Goal: Task Accomplishment & Management: Complete application form

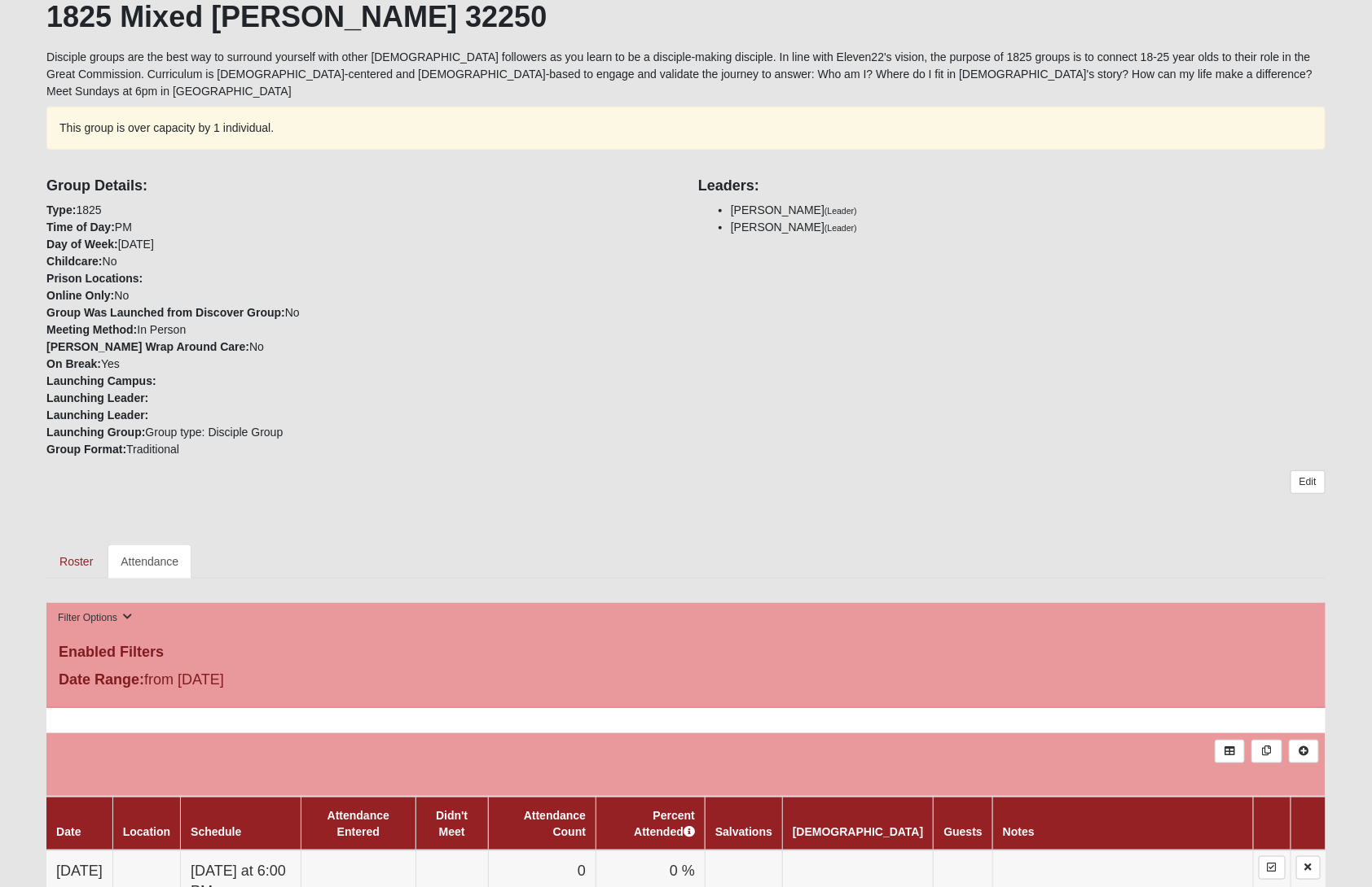
scroll to position [338, 0]
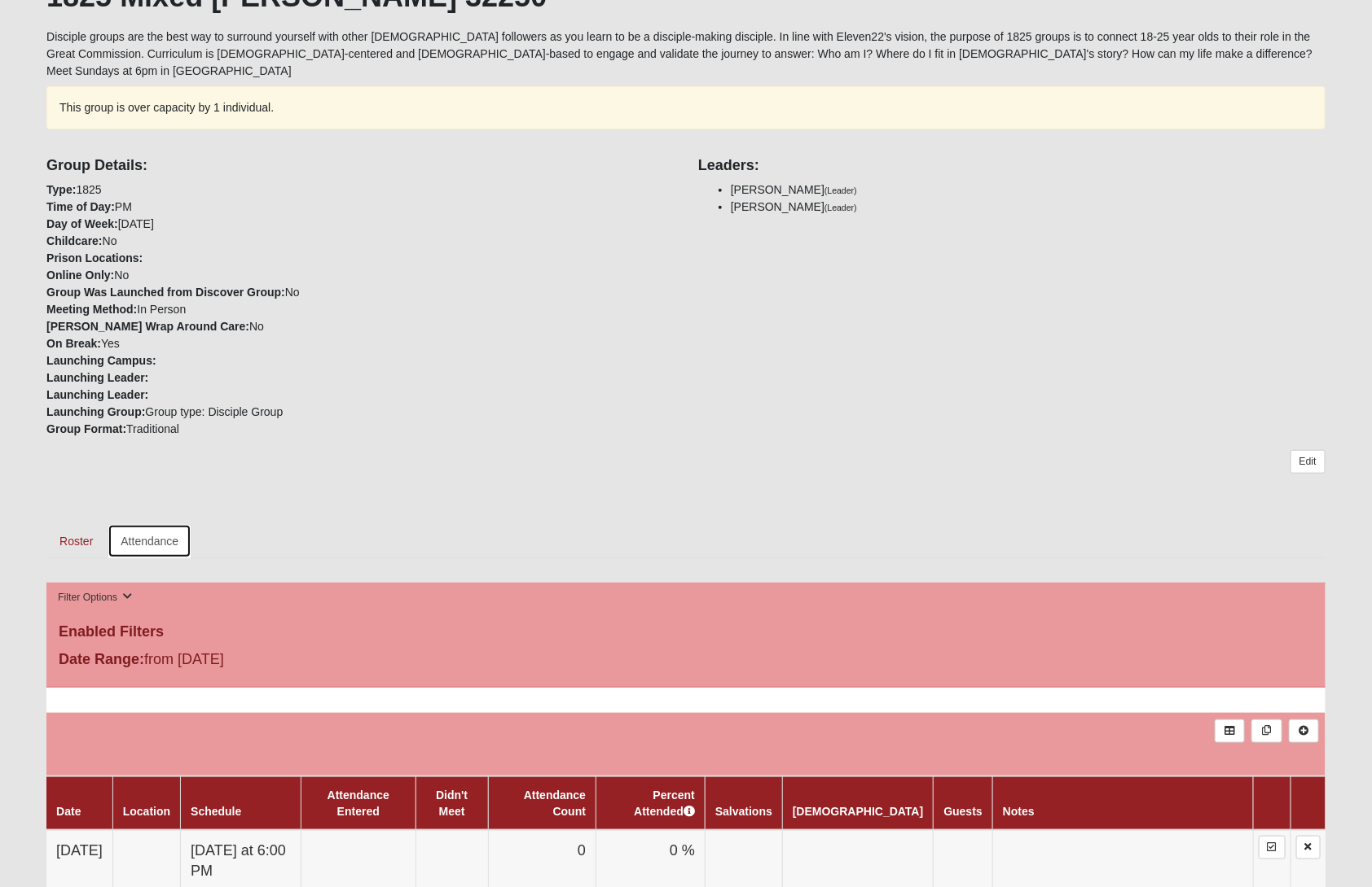
click at [160, 524] on link "Attendance" at bounding box center [149, 541] width 84 height 34
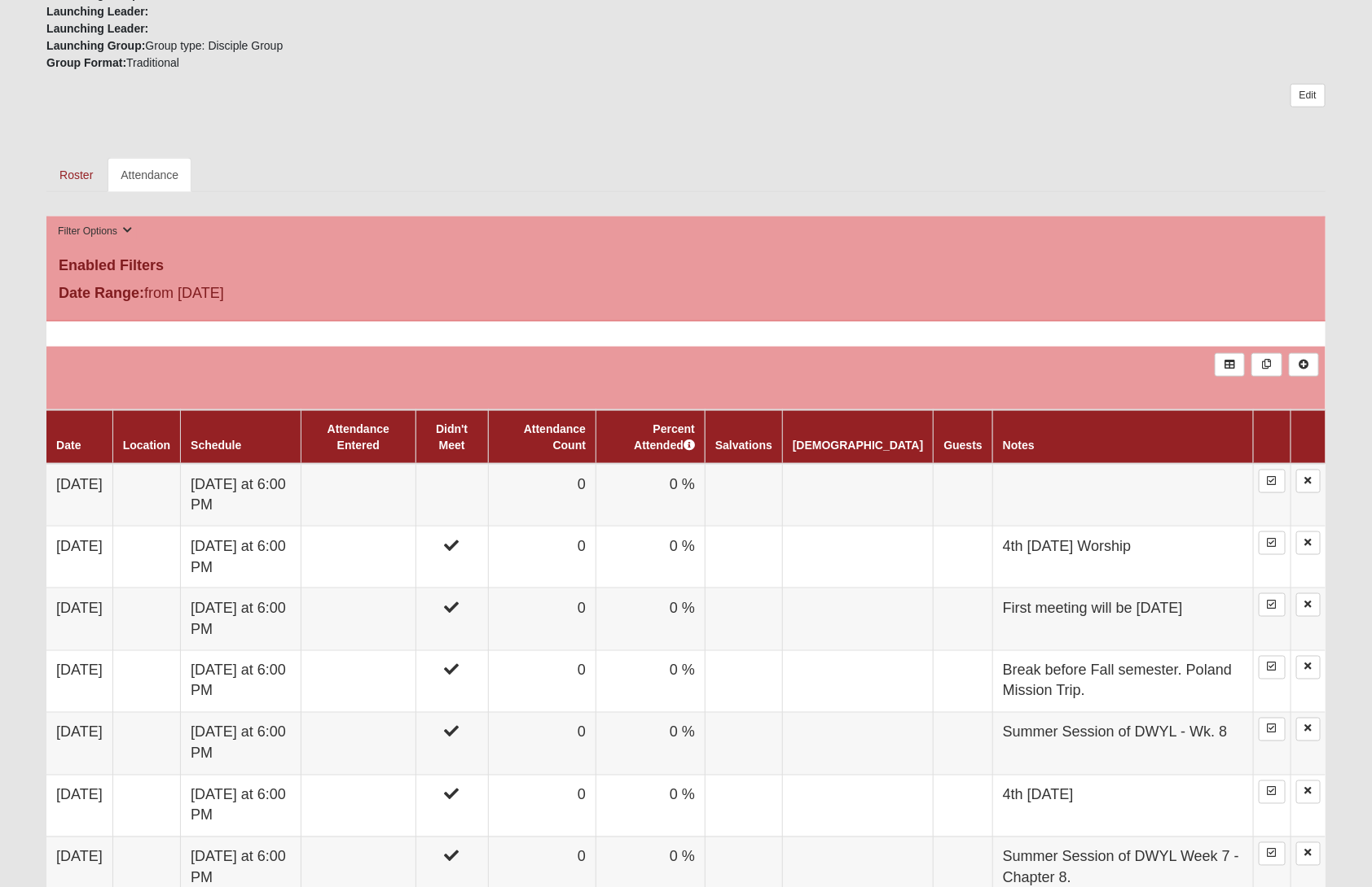
scroll to position [726, 0]
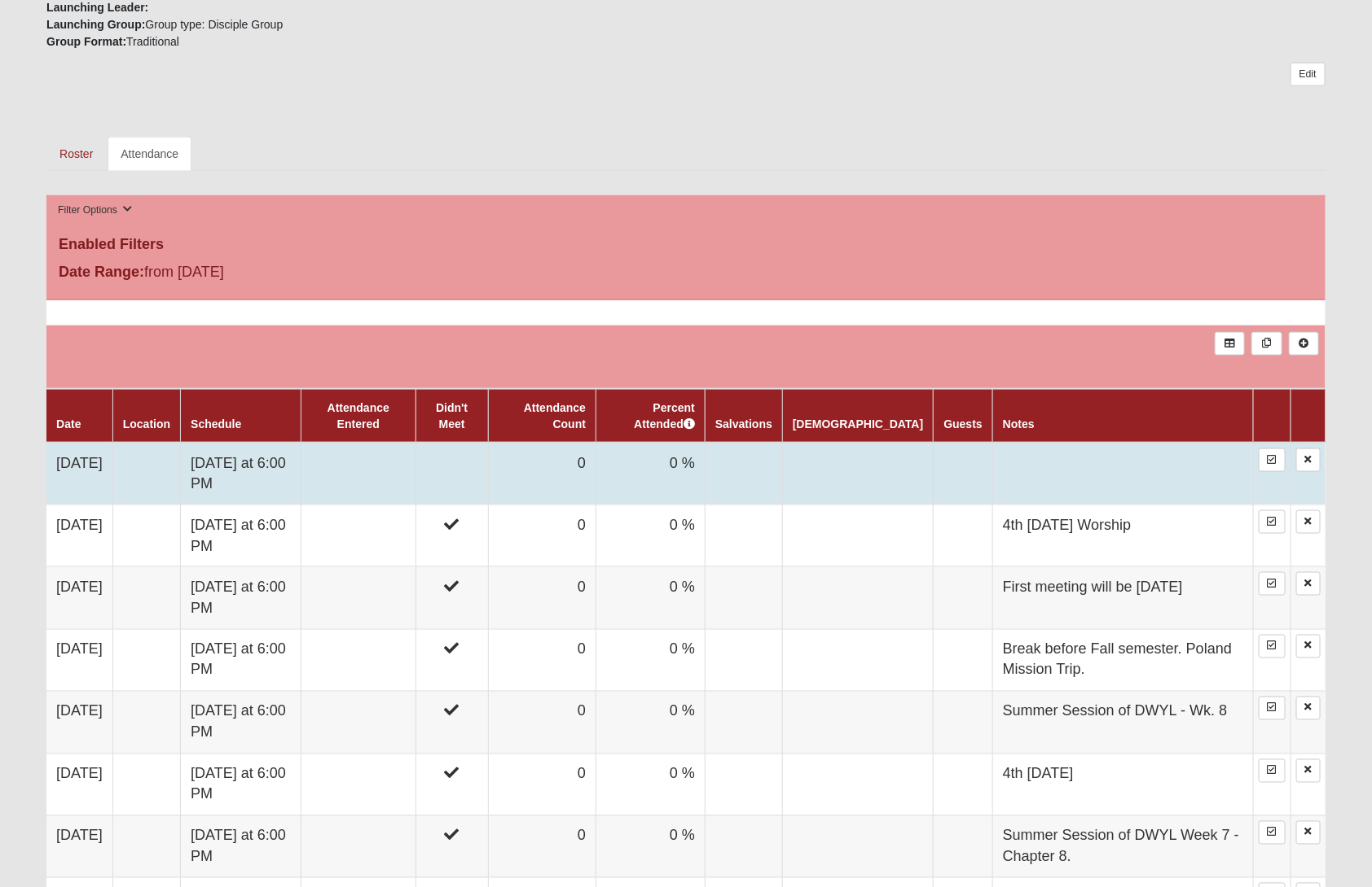
click at [416, 465] on td at bounding box center [359, 474] width 115 height 62
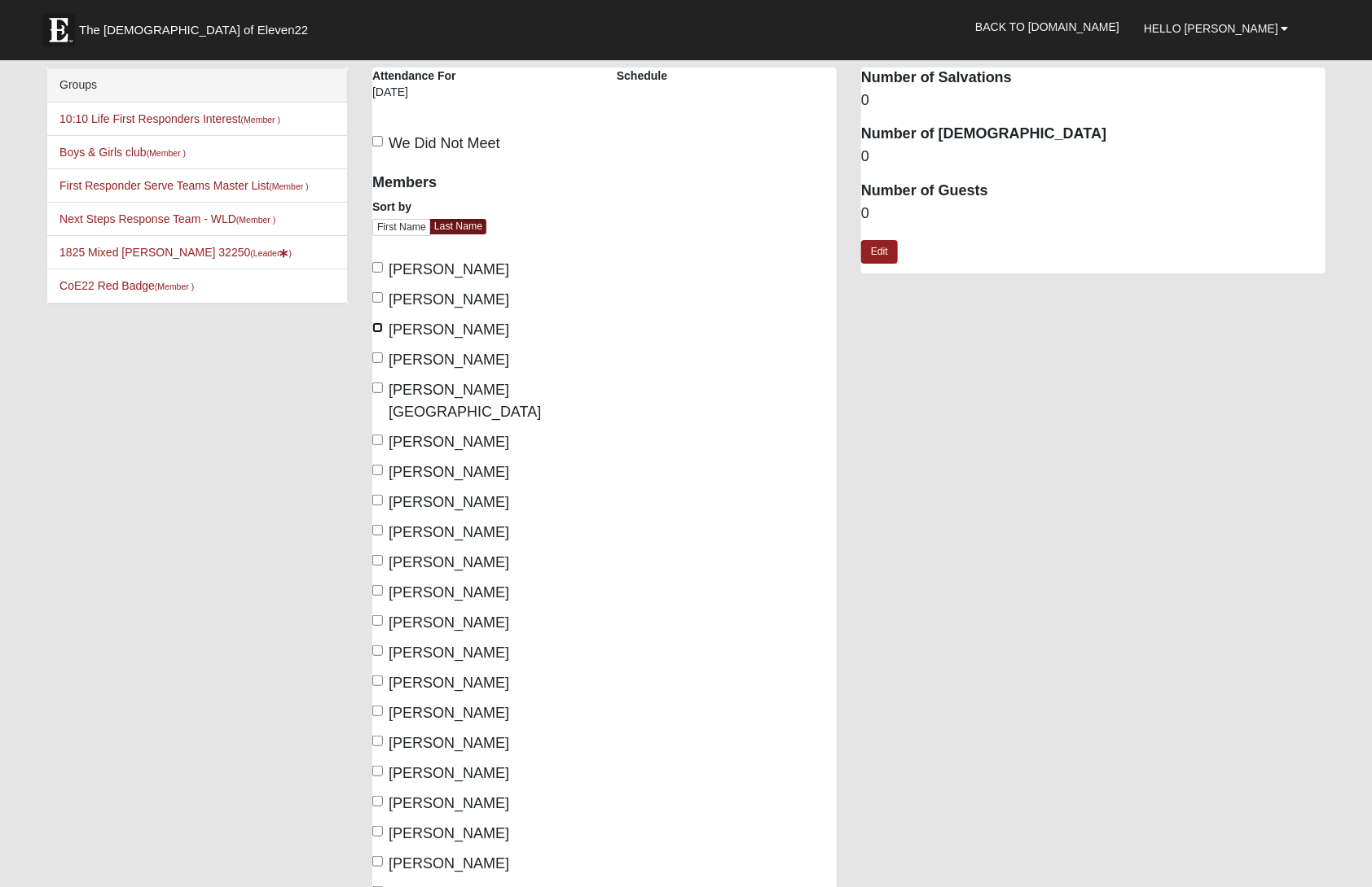
click at [378, 326] on input "[PERSON_NAME]" at bounding box center [378, 327] width 10 height 10
checkbox input "true"
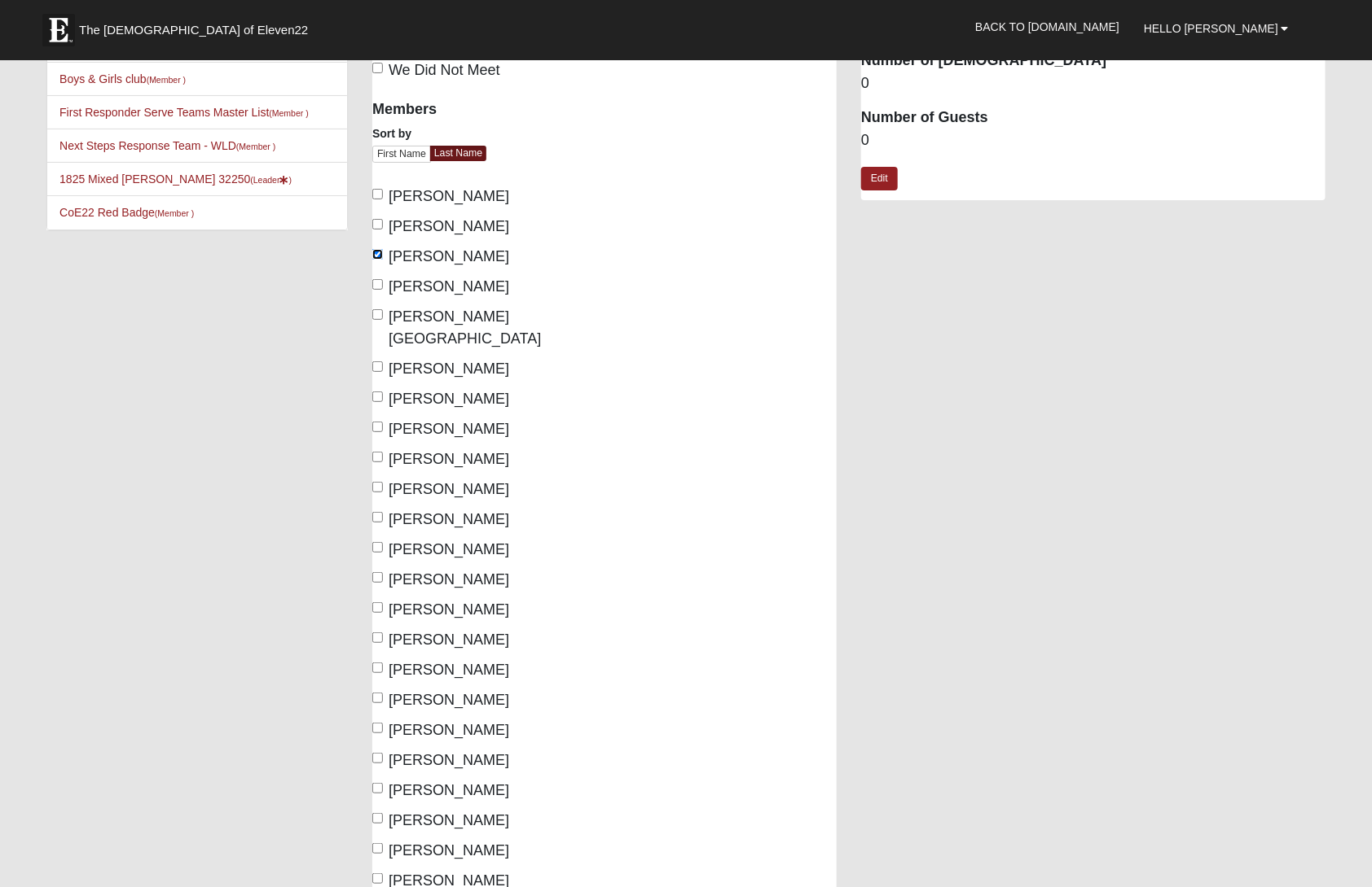
scroll to position [74, 0]
click at [374, 391] on input "[PERSON_NAME]" at bounding box center [378, 396] width 10 height 10
checkbox input "true"
click at [379, 421] on input "[PERSON_NAME]" at bounding box center [378, 426] width 10 height 10
checkbox input "true"
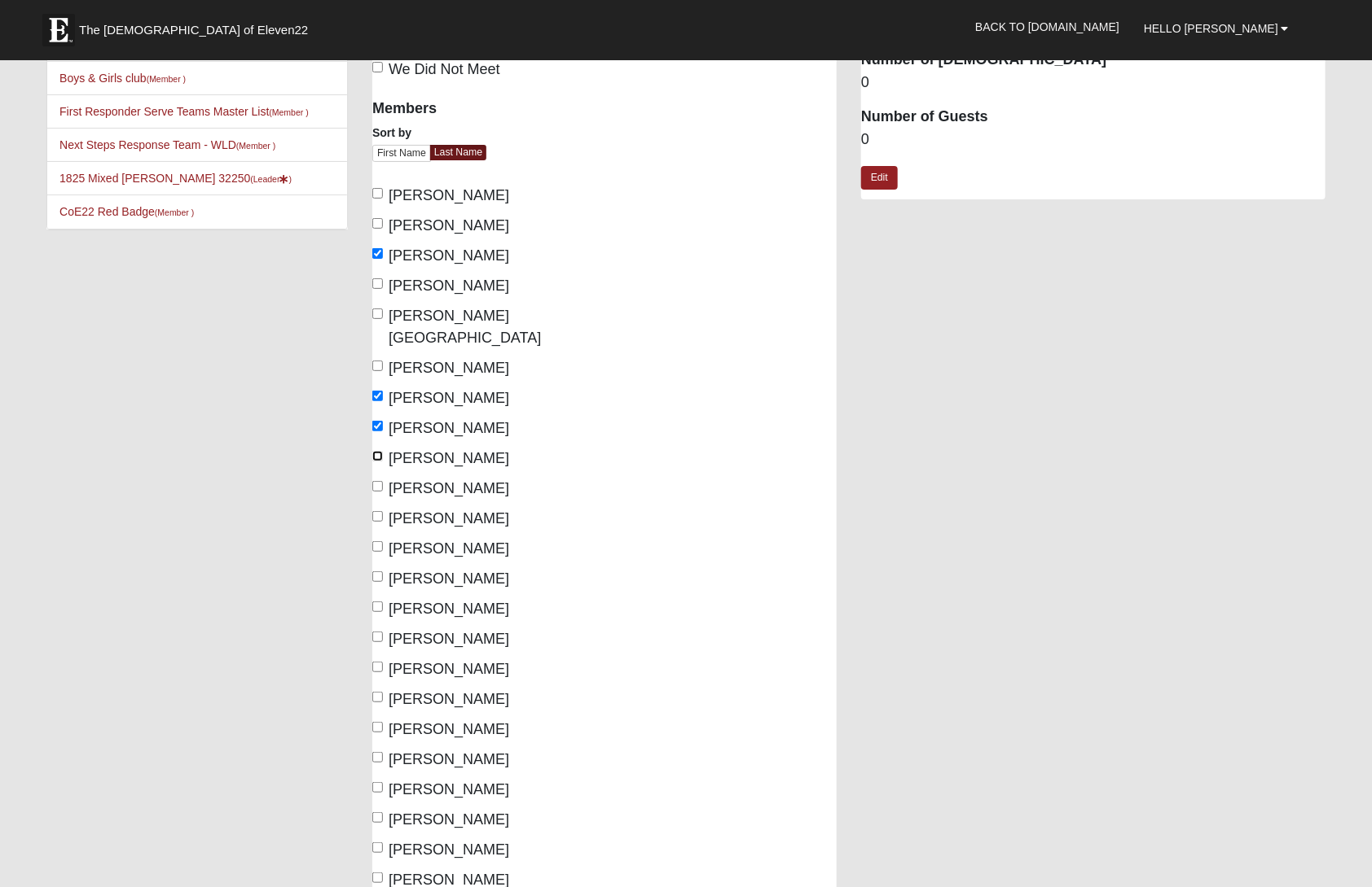
click at [378, 451] on input "[PERSON_NAME]" at bounding box center [378, 457] width 10 height 10
checkbox input "true"
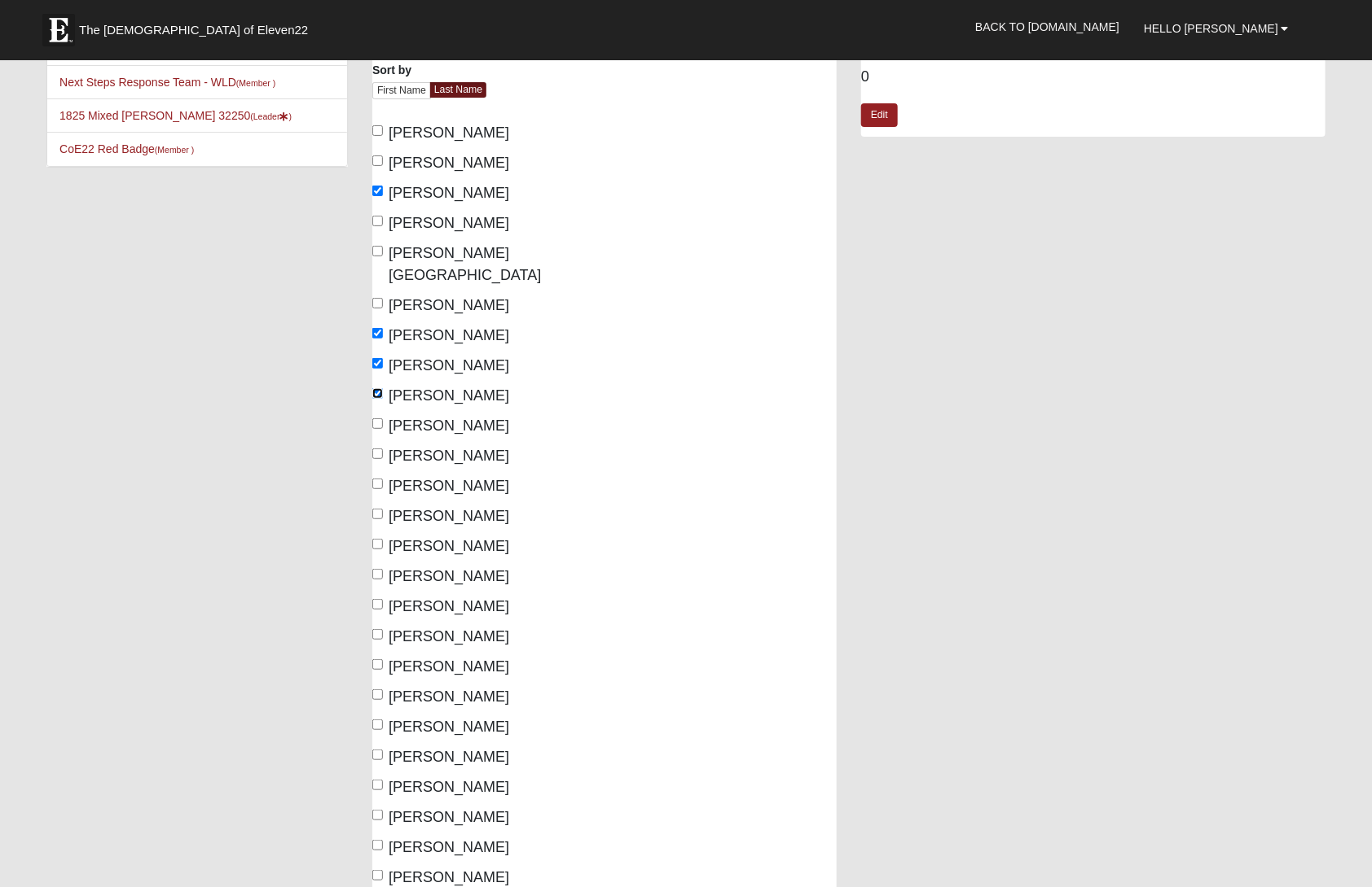
scroll to position [138, 0]
click at [376, 448] on input "[PERSON_NAME]" at bounding box center [378, 453] width 10 height 10
checkbox input "true"
click at [375, 478] on input "[PERSON_NAME]" at bounding box center [378, 483] width 10 height 10
checkbox input "true"
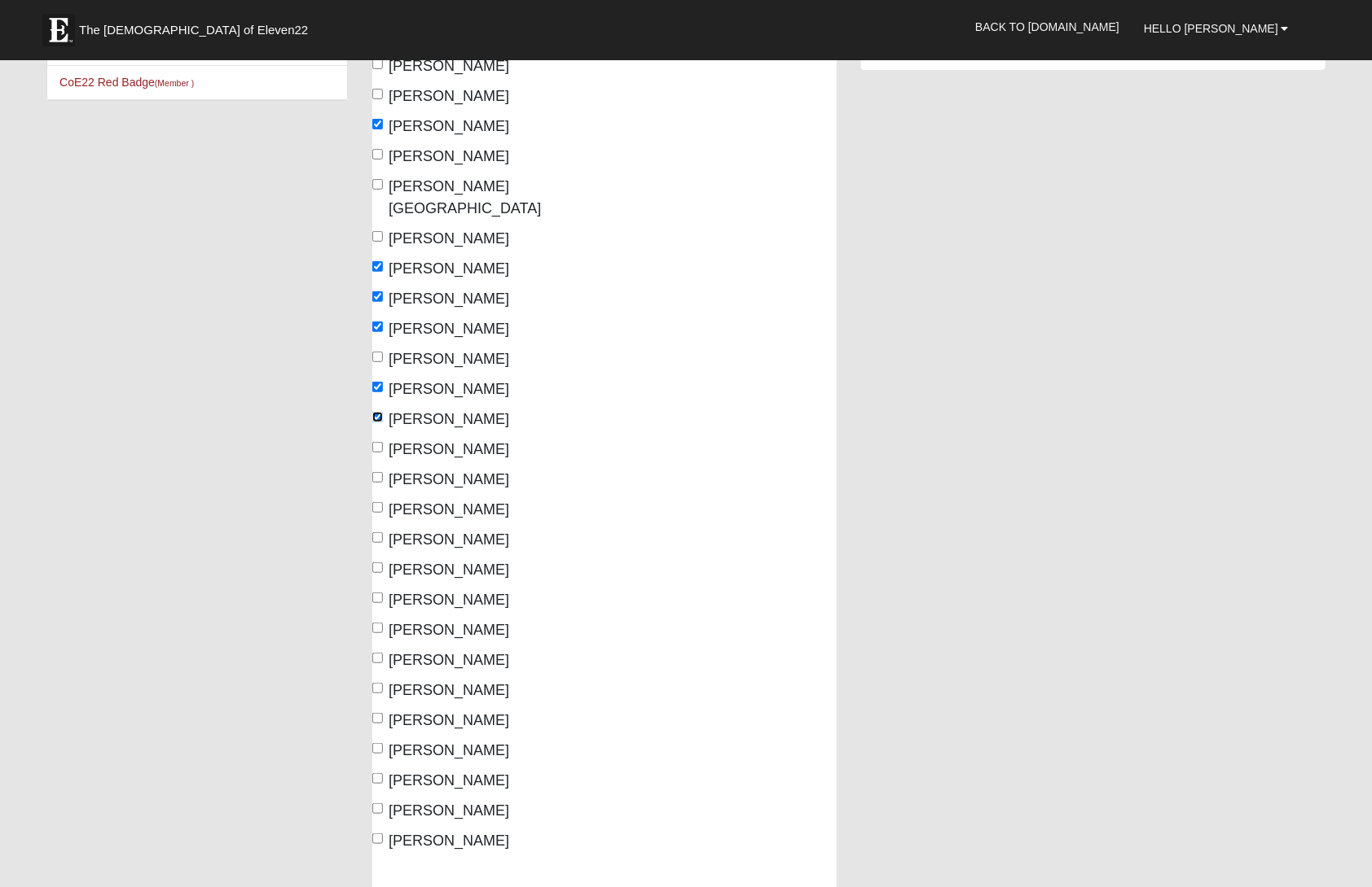
scroll to position [240, 0]
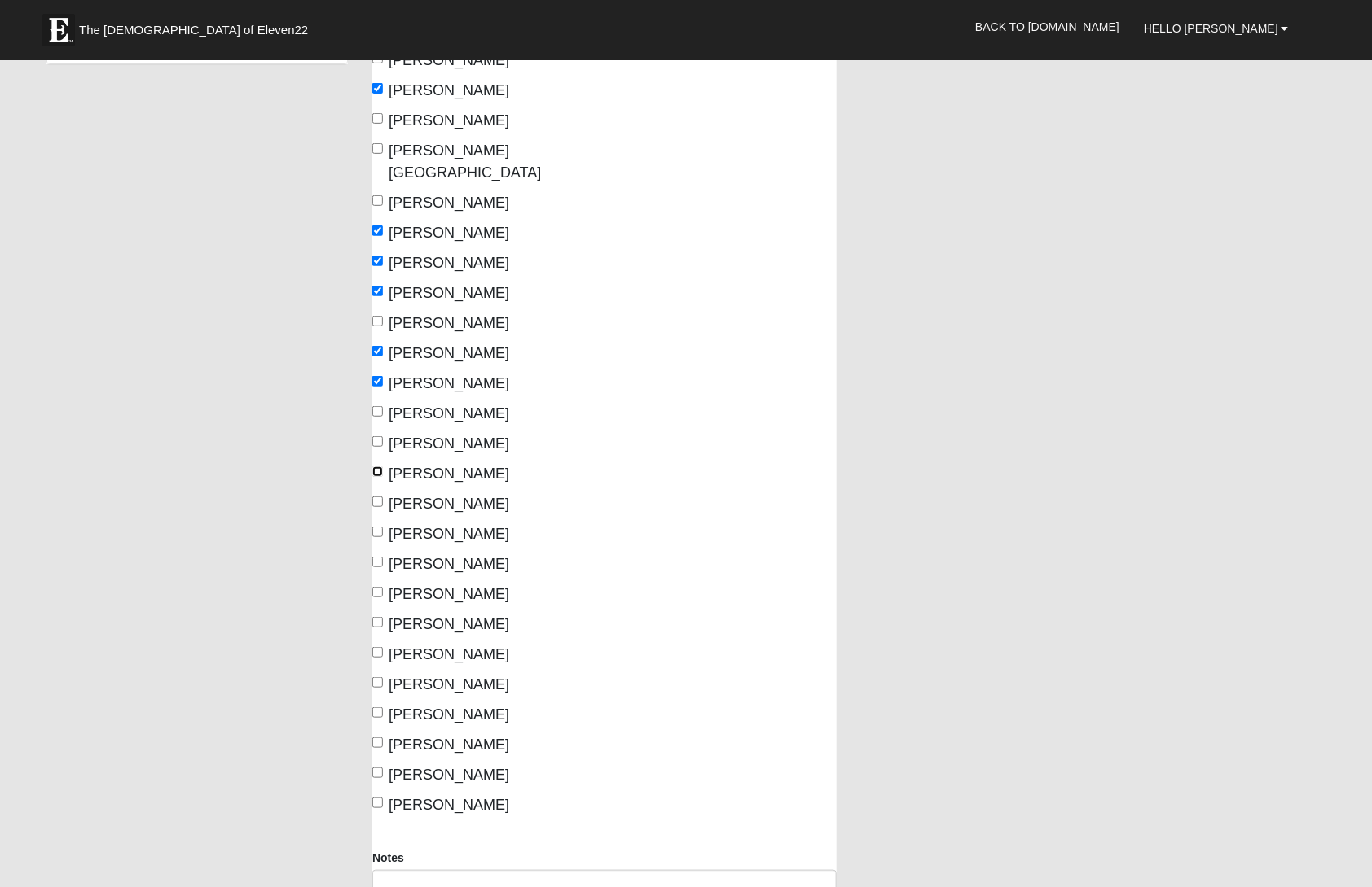
click at [379, 466] on input "[PERSON_NAME]" at bounding box center [378, 471] width 10 height 10
checkbox input "true"
click at [379, 496] on input "[PERSON_NAME]" at bounding box center [378, 502] width 10 height 10
checkbox input "true"
click at [378, 527] on input "[PERSON_NAME]" at bounding box center [378, 532] width 10 height 10
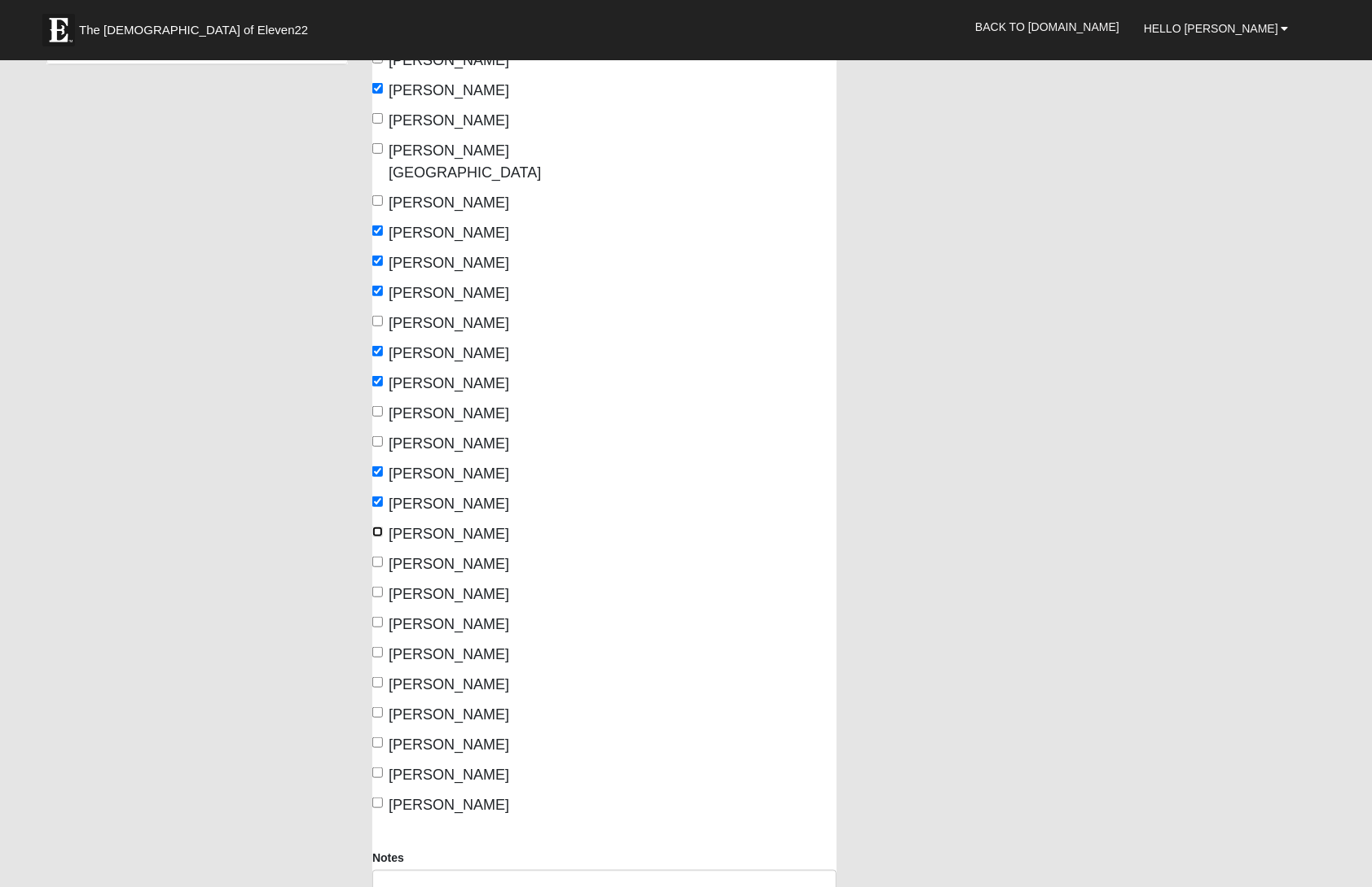
checkbox input "true"
click at [374, 557] on input "[PERSON_NAME]" at bounding box center [378, 562] width 10 height 10
checkbox input "true"
click at [377, 587] on input "[PERSON_NAME]" at bounding box center [378, 592] width 10 height 10
checkbox input "true"
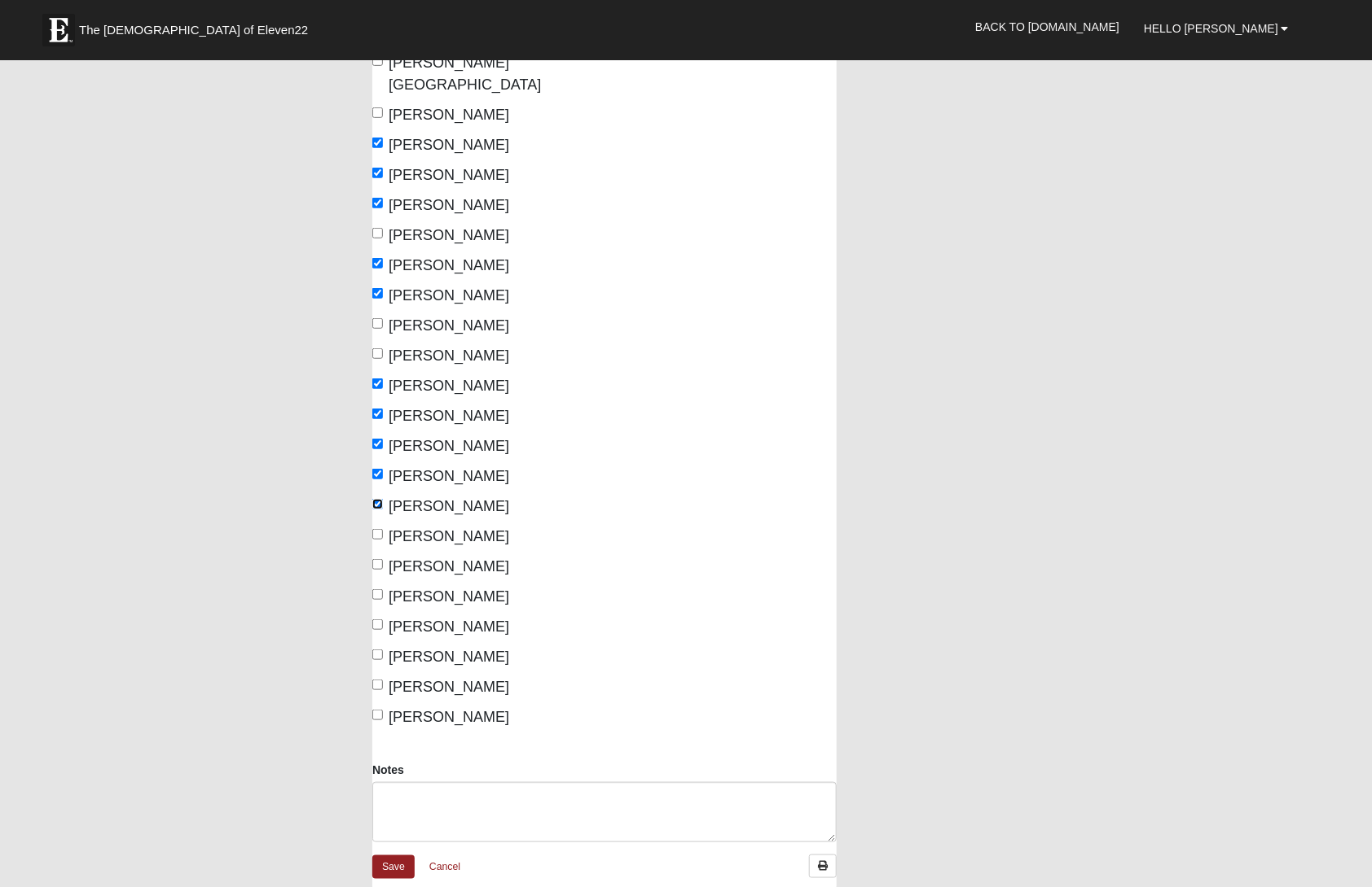
scroll to position [331, 0]
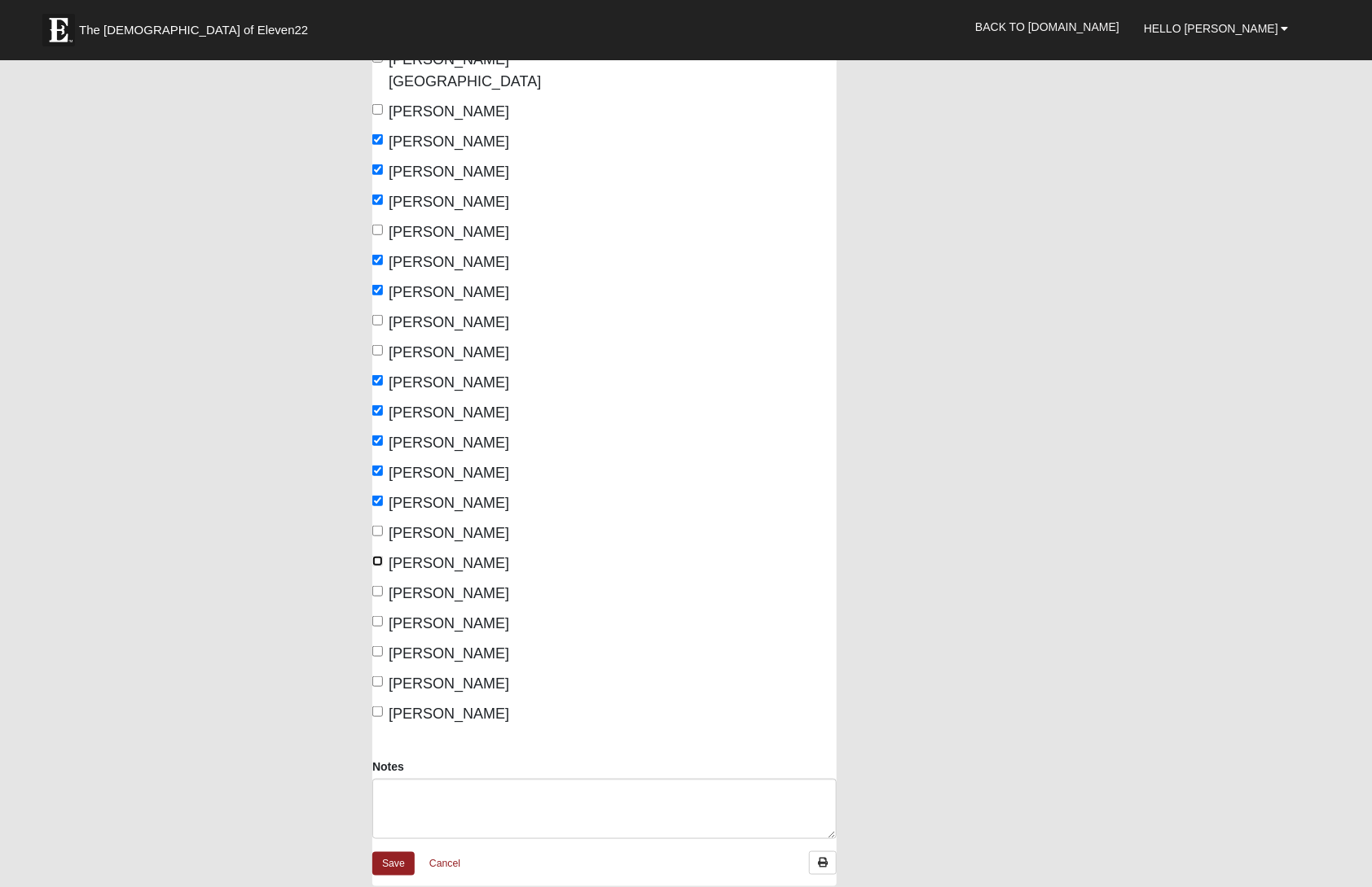
click at [381, 556] on input "[PERSON_NAME]" at bounding box center [378, 562] width 10 height 10
checkbox input "true"
click at [379, 586] on input "[PERSON_NAME]" at bounding box center [378, 591] width 10 height 10
checkbox input "true"
click at [376, 616] on input "[PERSON_NAME]" at bounding box center [378, 621] width 10 height 10
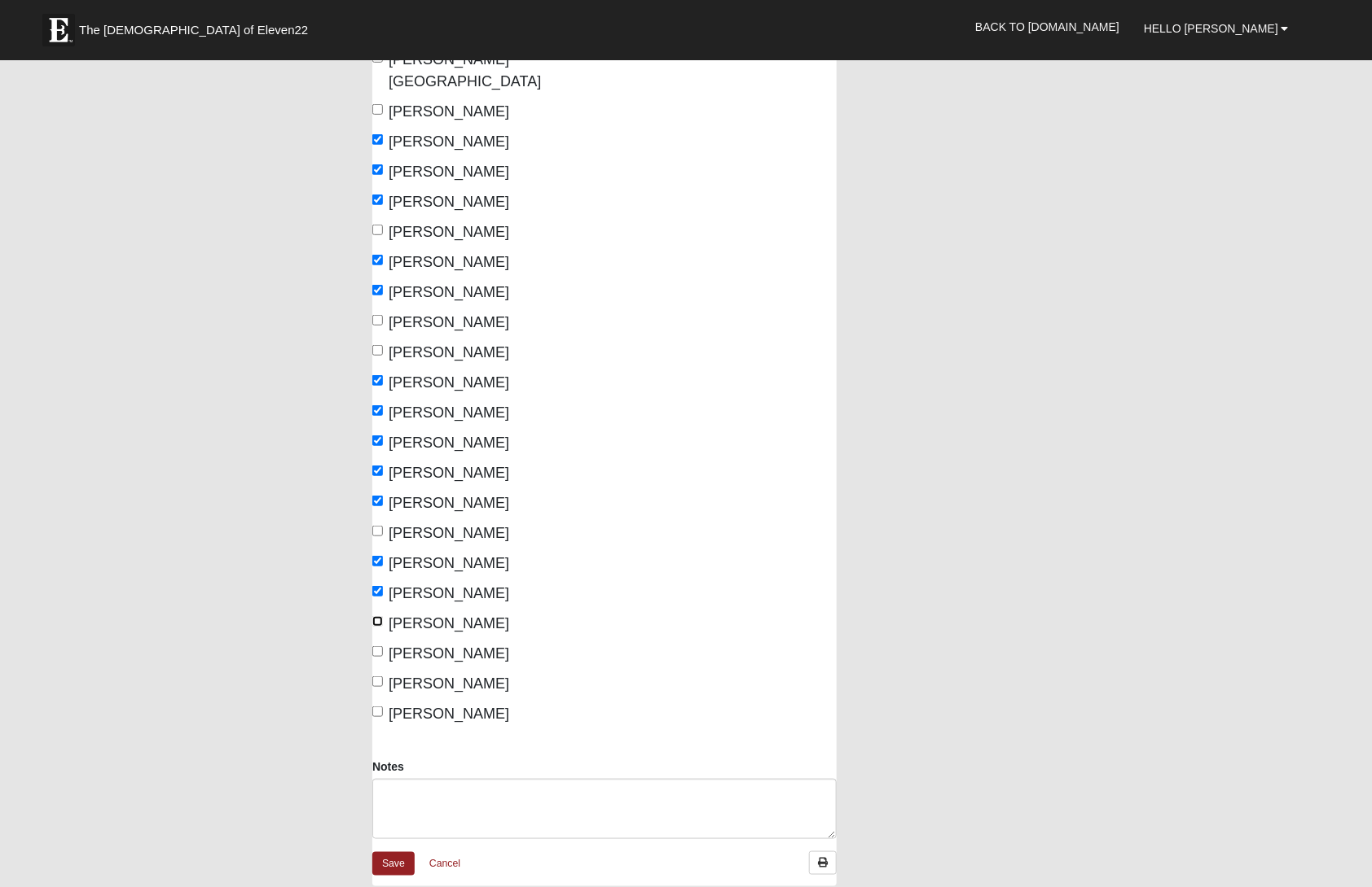
checkbox input "true"
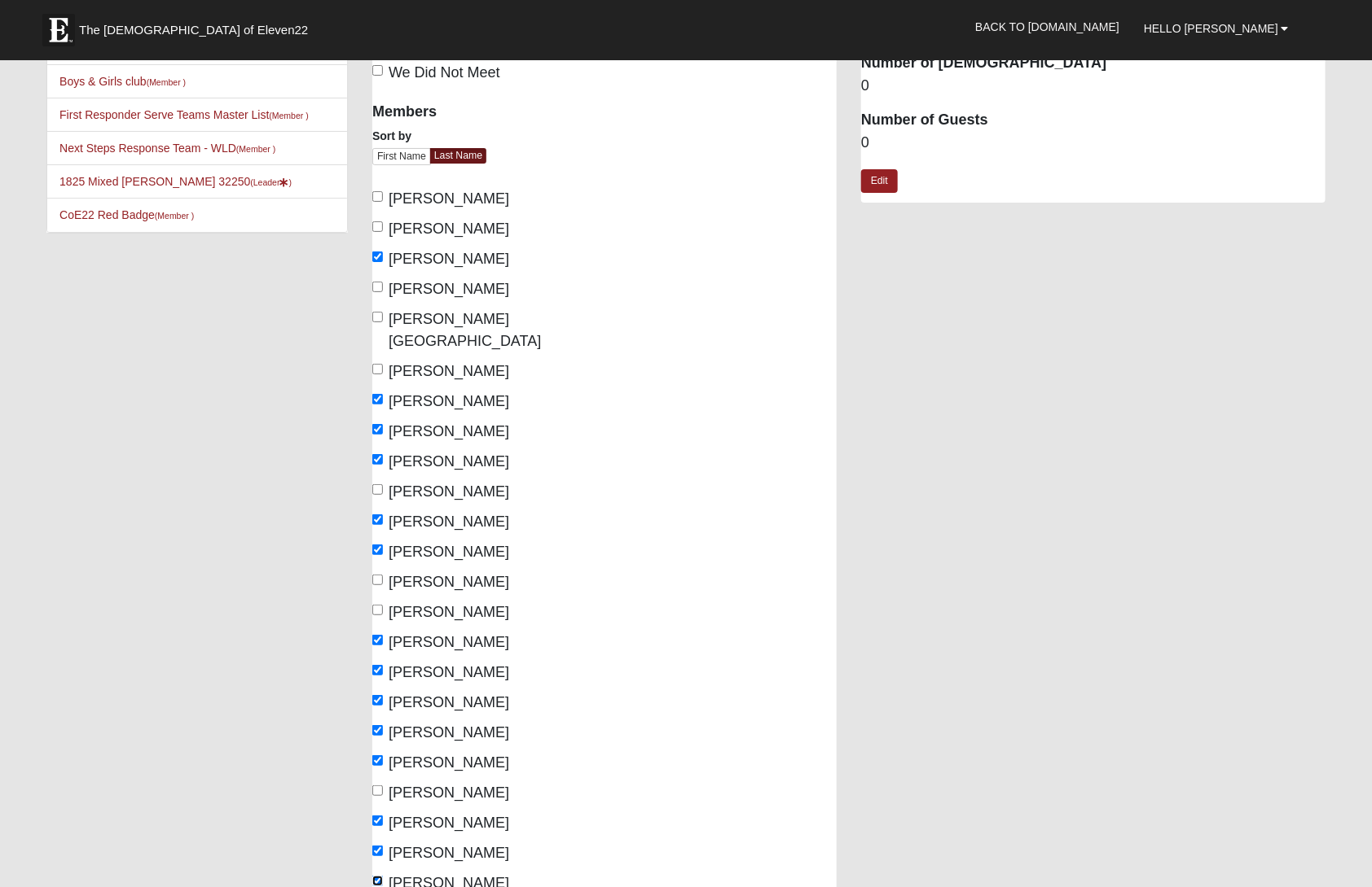
scroll to position [0, 0]
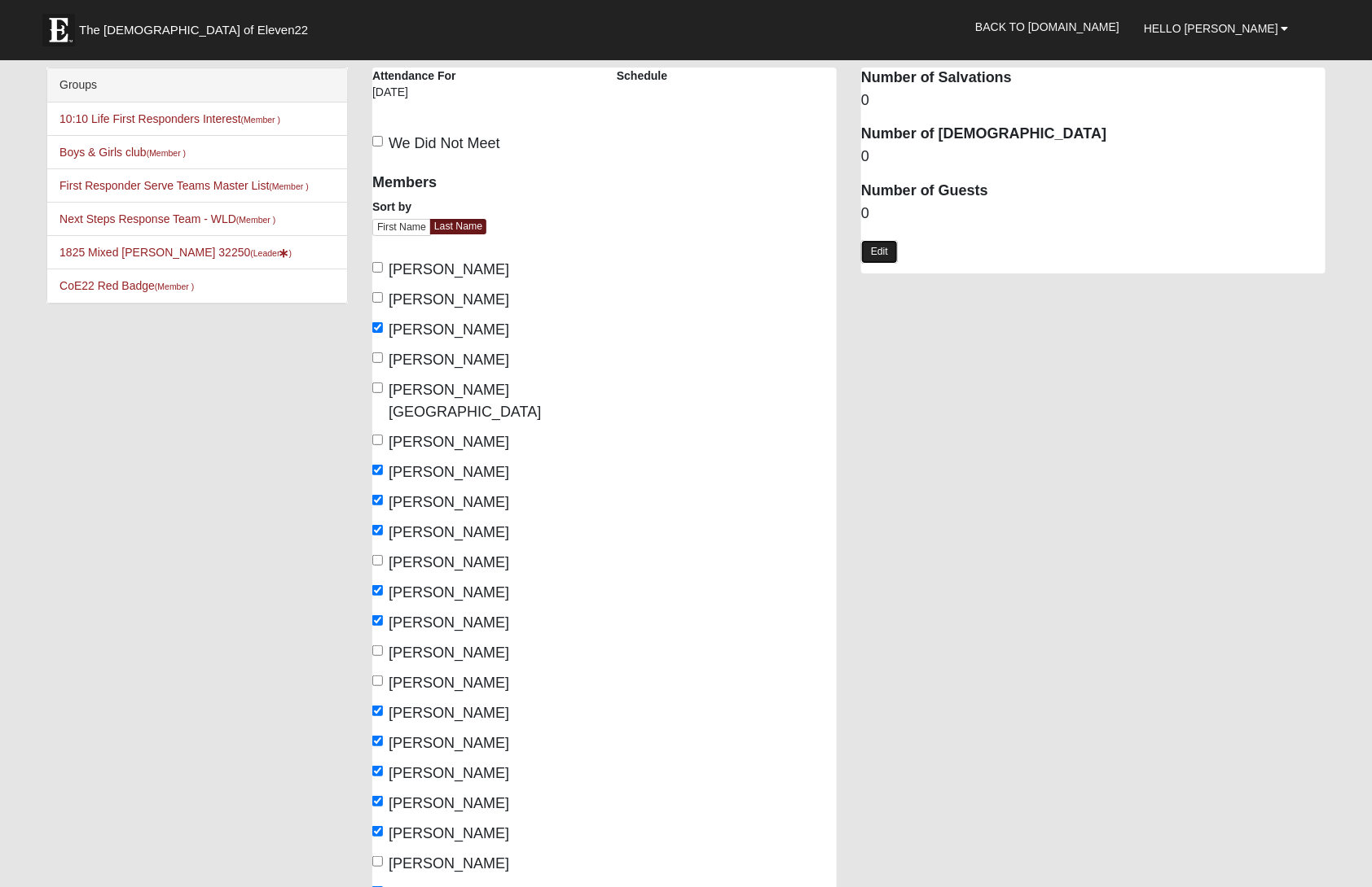
click at [892, 252] on link "Edit" at bounding box center [879, 252] width 36 height 23
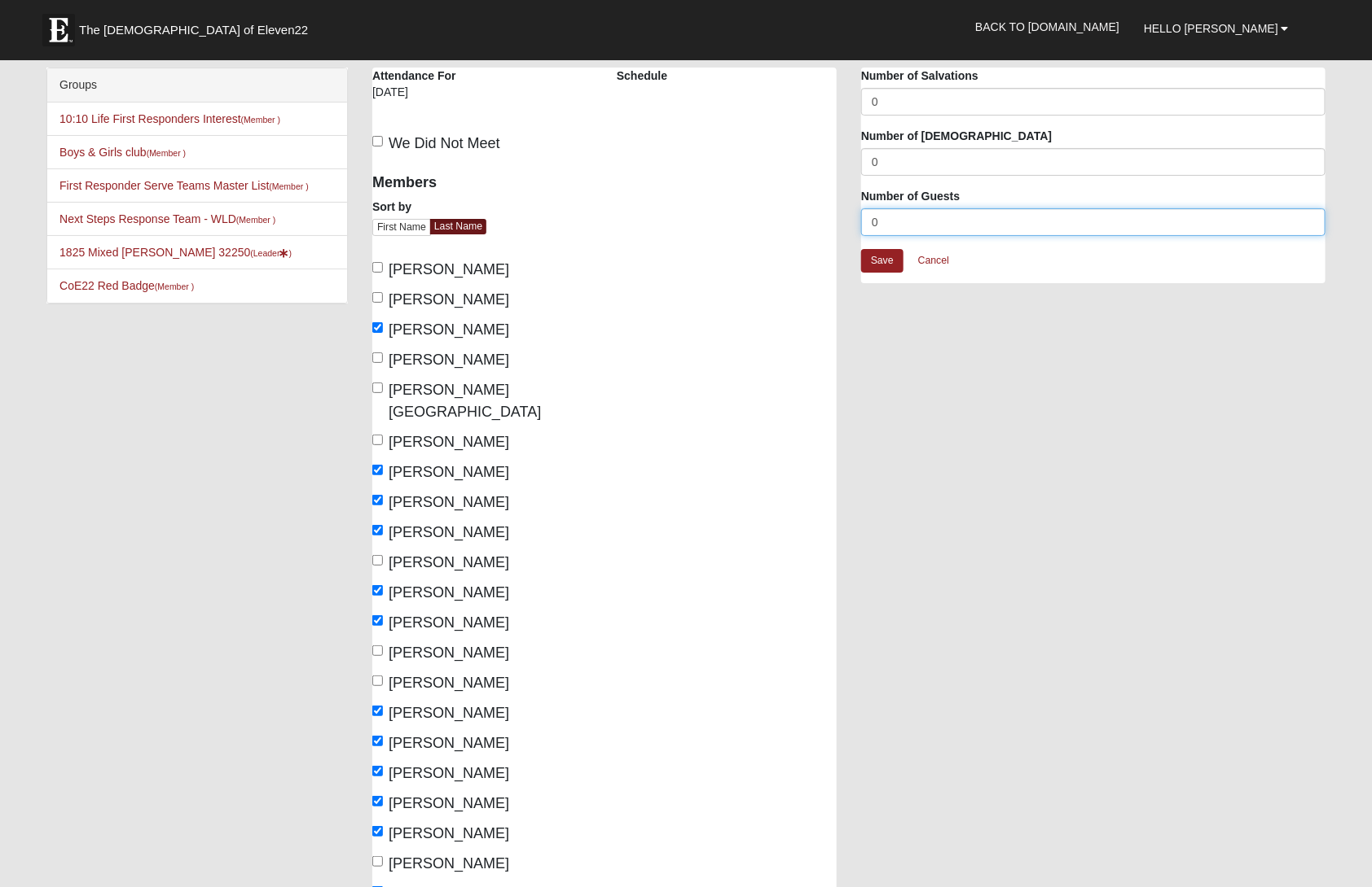
drag, startPoint x: 907, startPoint y: 226, endPoint x: 861, endPoint y: 221, distance: 46.3
click at [861, 221] on input "0" at bounding box center [1092, 222] width 465 height 28
type input "3"
click at [887, 260] on link "Save" at bounding box center [881, 260] width 43 height 23
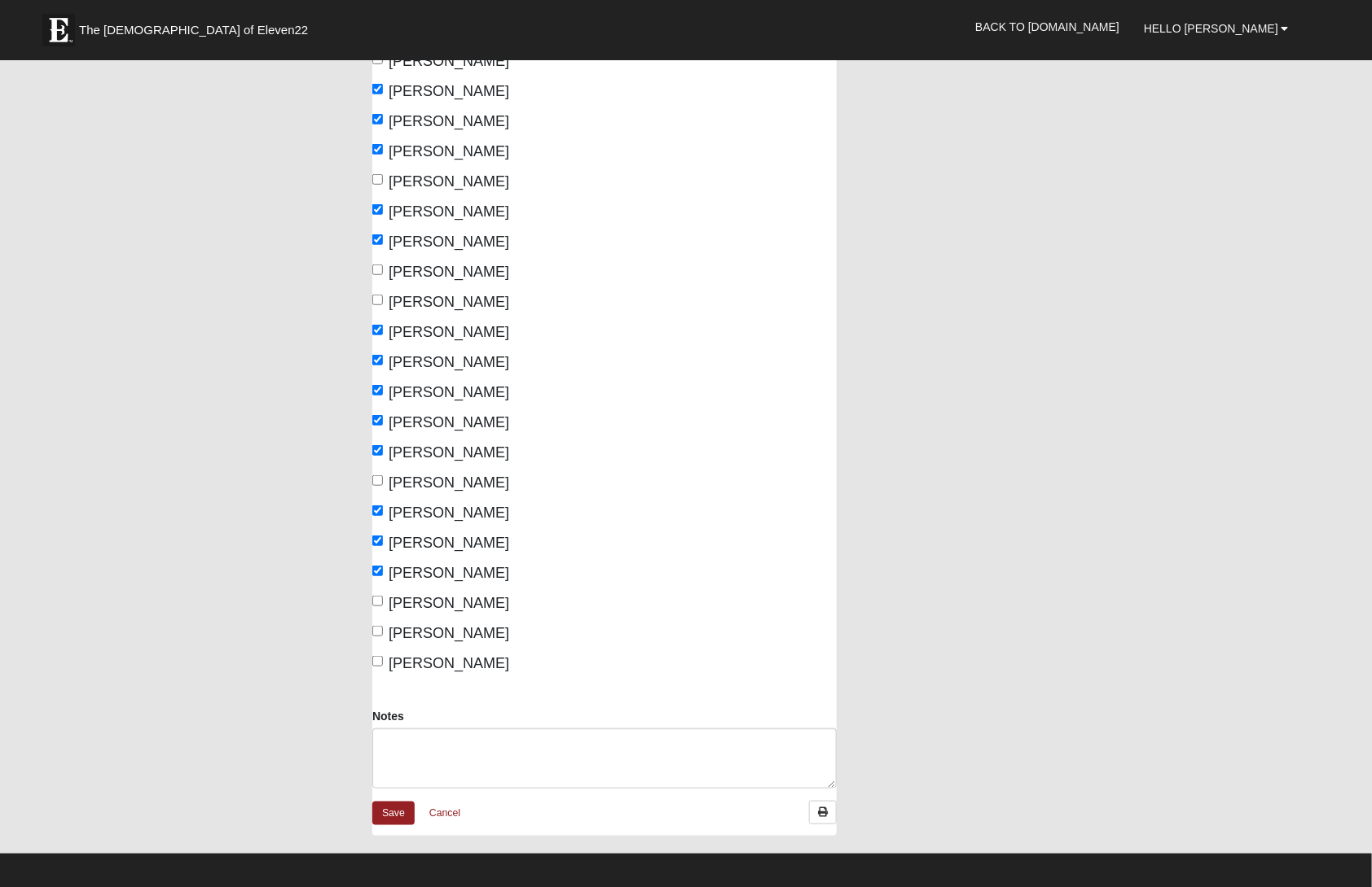
scroll to position [652, 0]
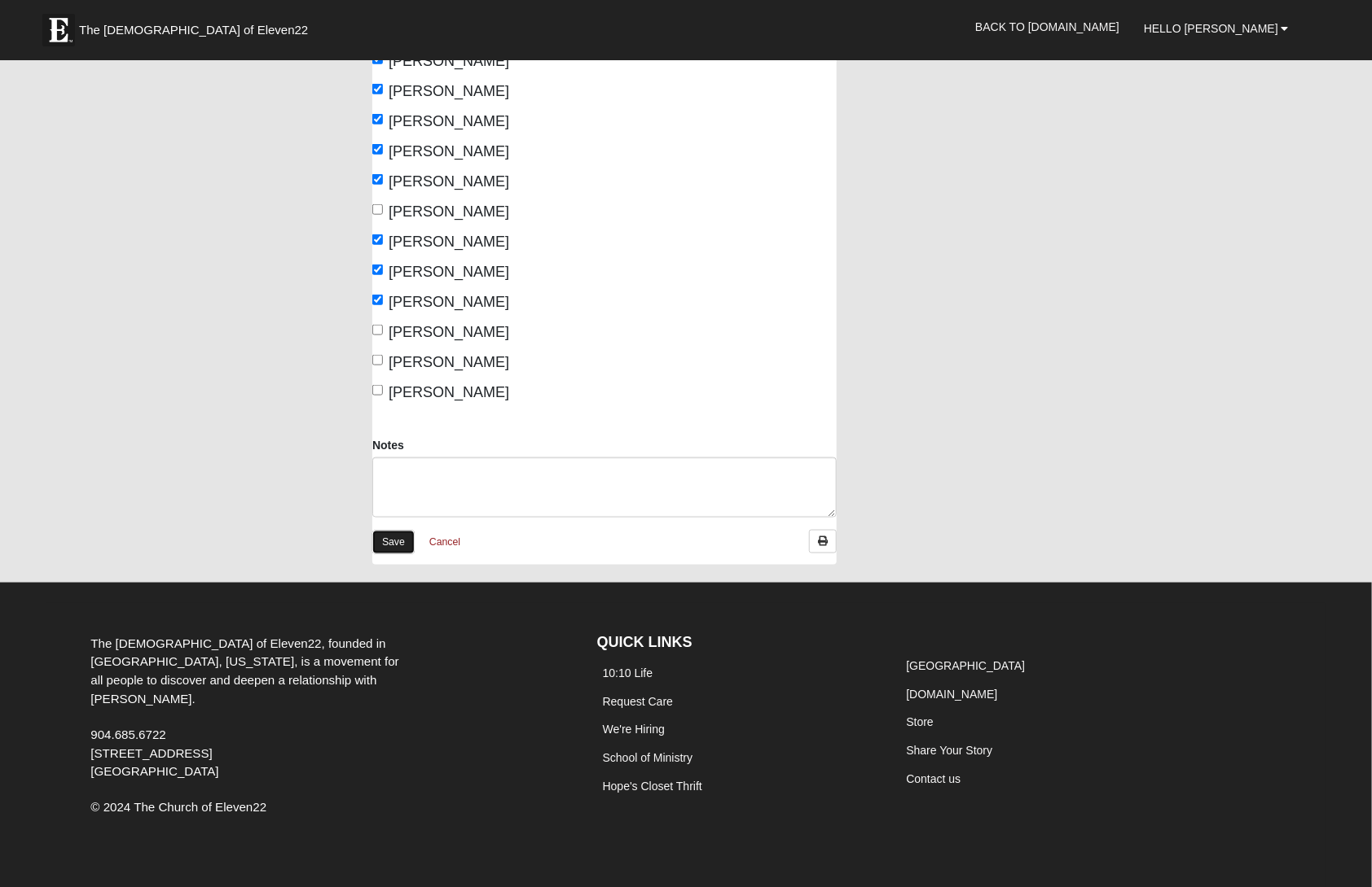
click at [396, 531] on link "Save" at bounding box center [393, 542] width 43 height 23
click at [396, 521] on form "The [DEMOGRAPHIC_DATA] of Eleven22 Hello [PERSON_NAME] My Account Log Out Back …" at bounding box center [686, 139] width 1372 height 1542
